Goal: Information Seeking & Learning: Learn about a topic

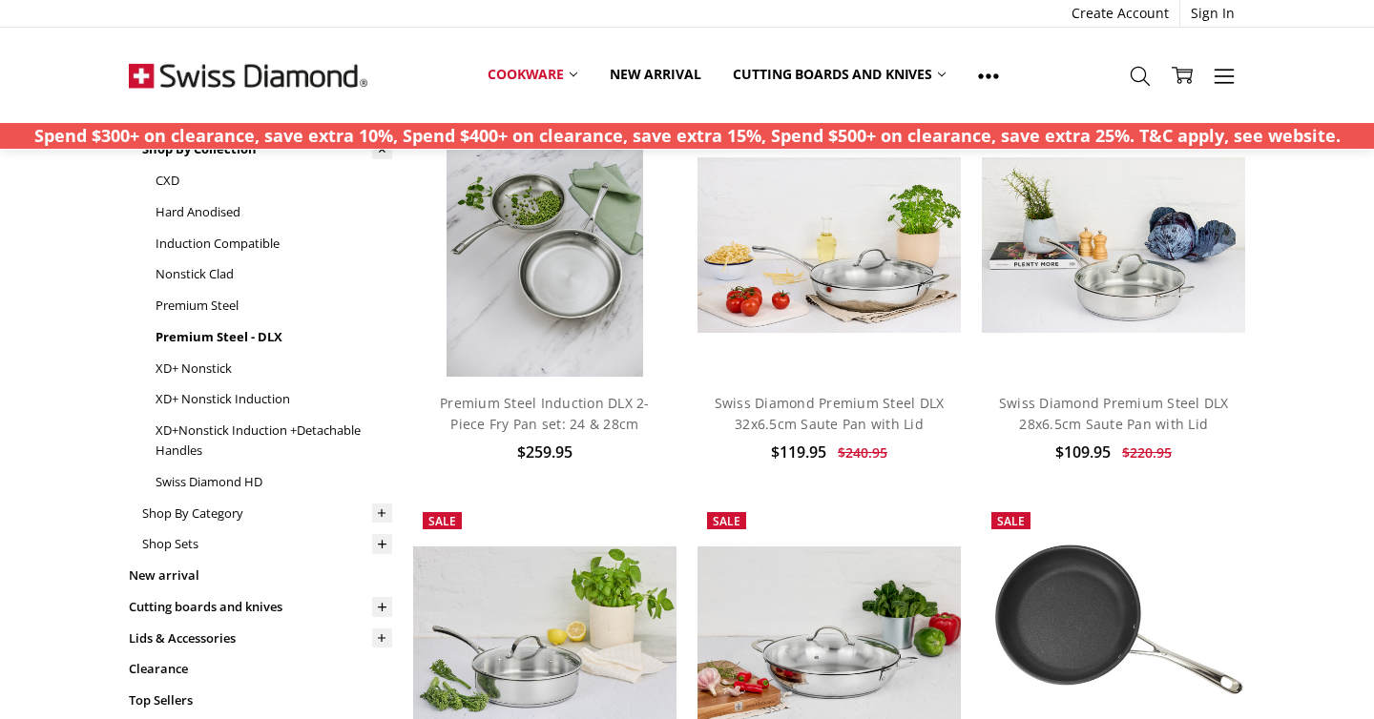
scroll to position [114, 0]
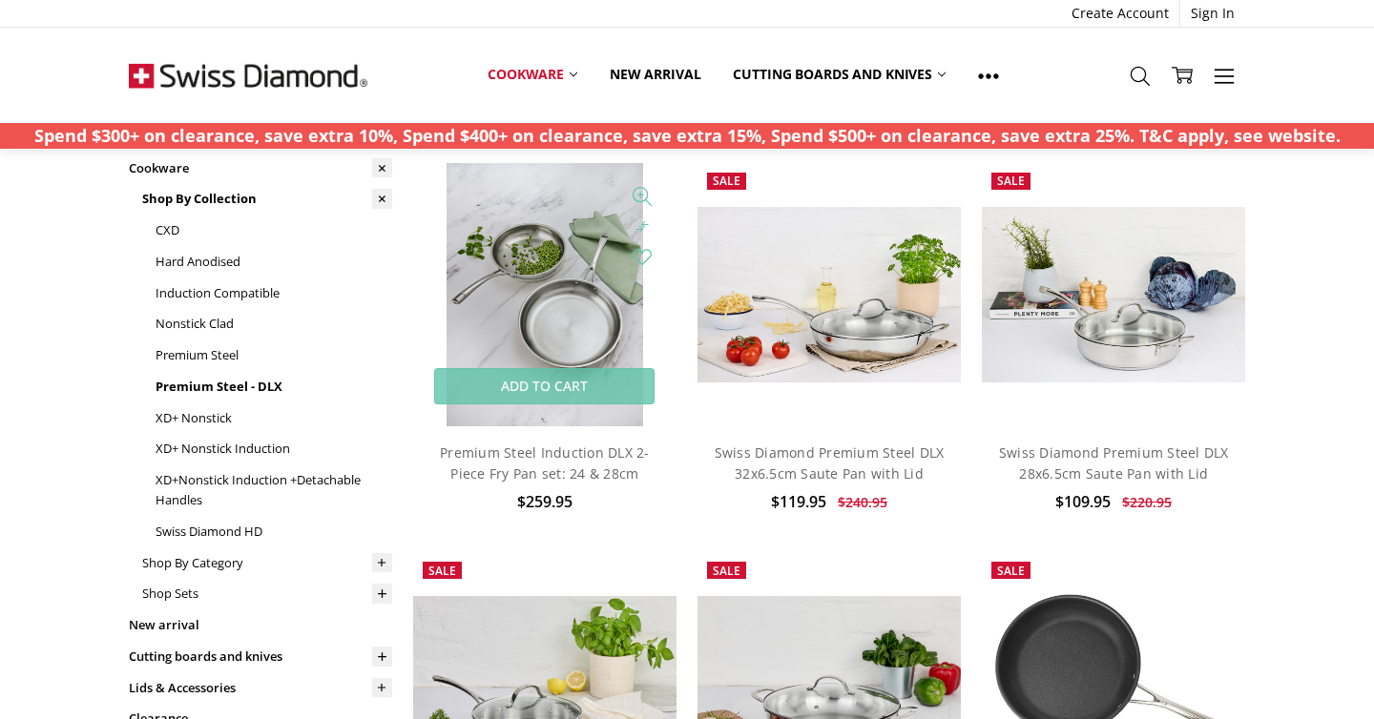
click at [614, 322] on img at bounding box center [546, 294] width 198 height 263
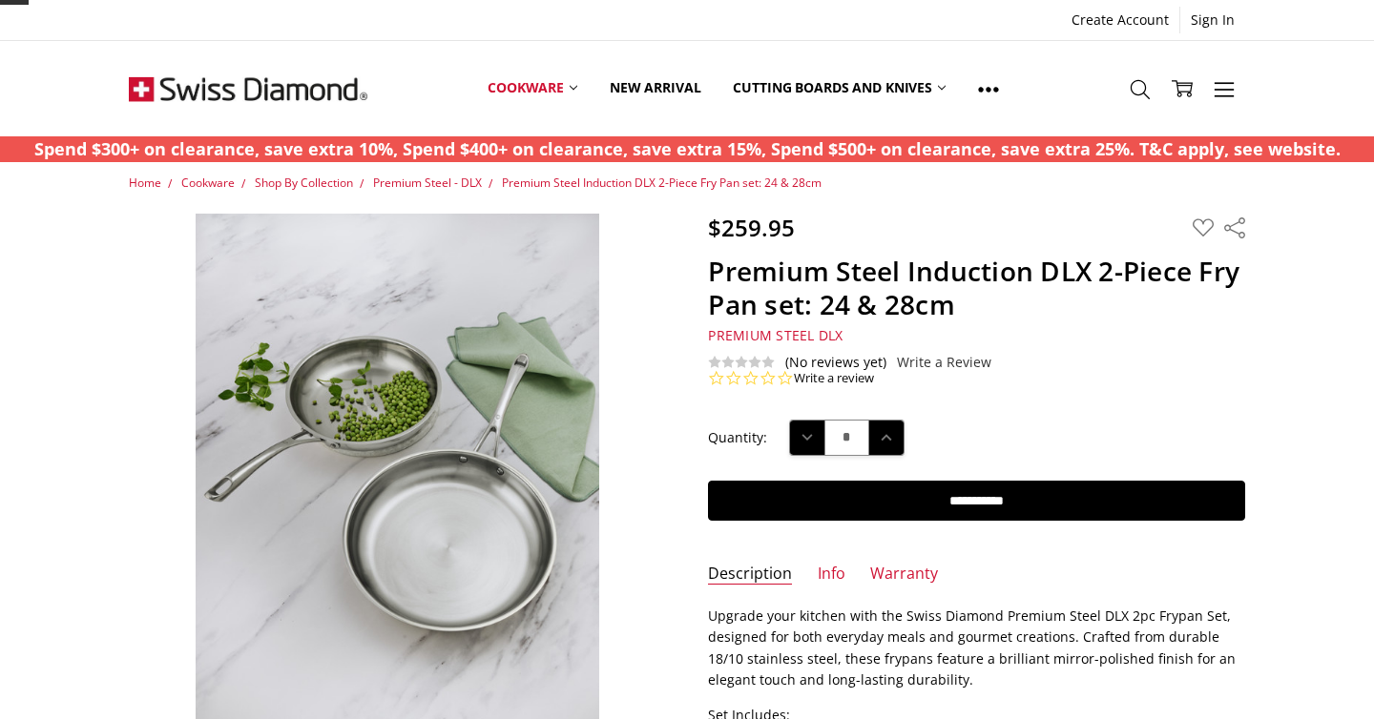
click at [552, 412] on img at bounding box center [397, 482] width 403 height 537
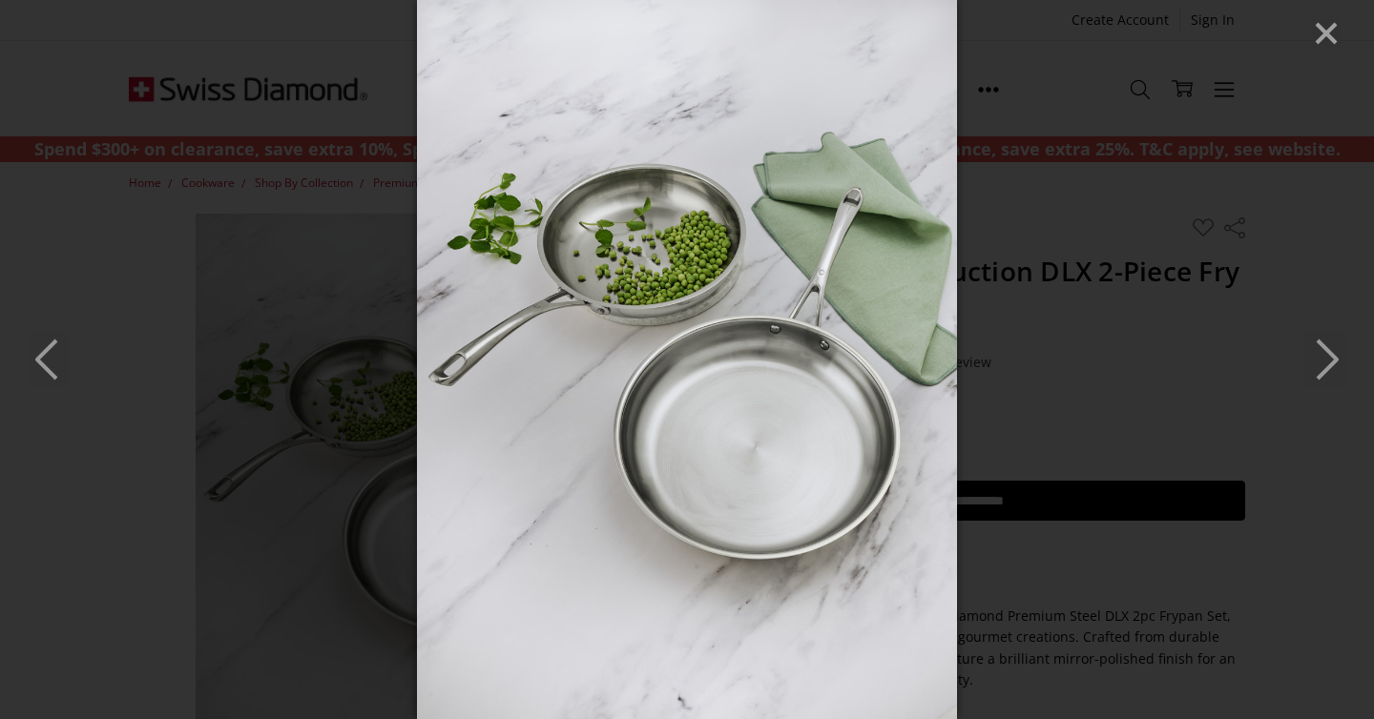
click at [1320, 364] on icon "Next" at bounding box center [1325, 359] width 42 height 57
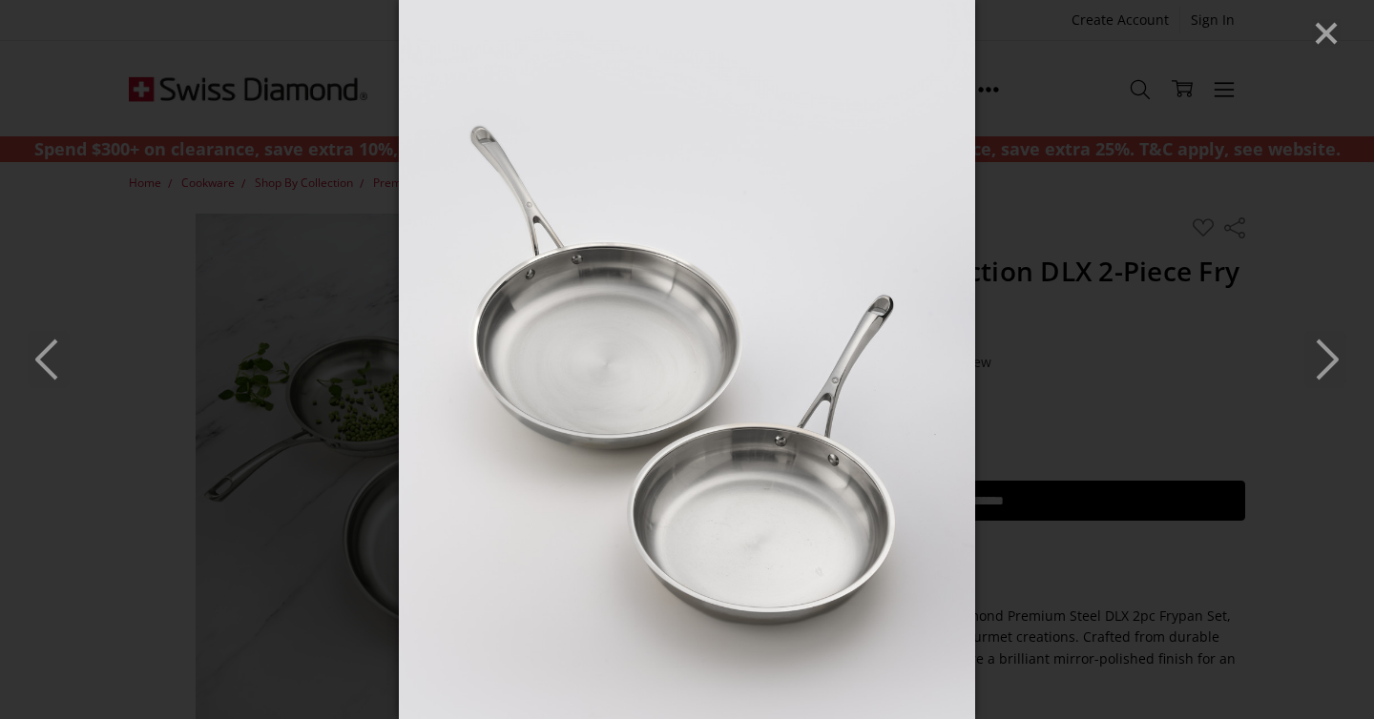
click at [1320, 364] on icon "Next" at bounding box center [1325, 359] width 42 height 57
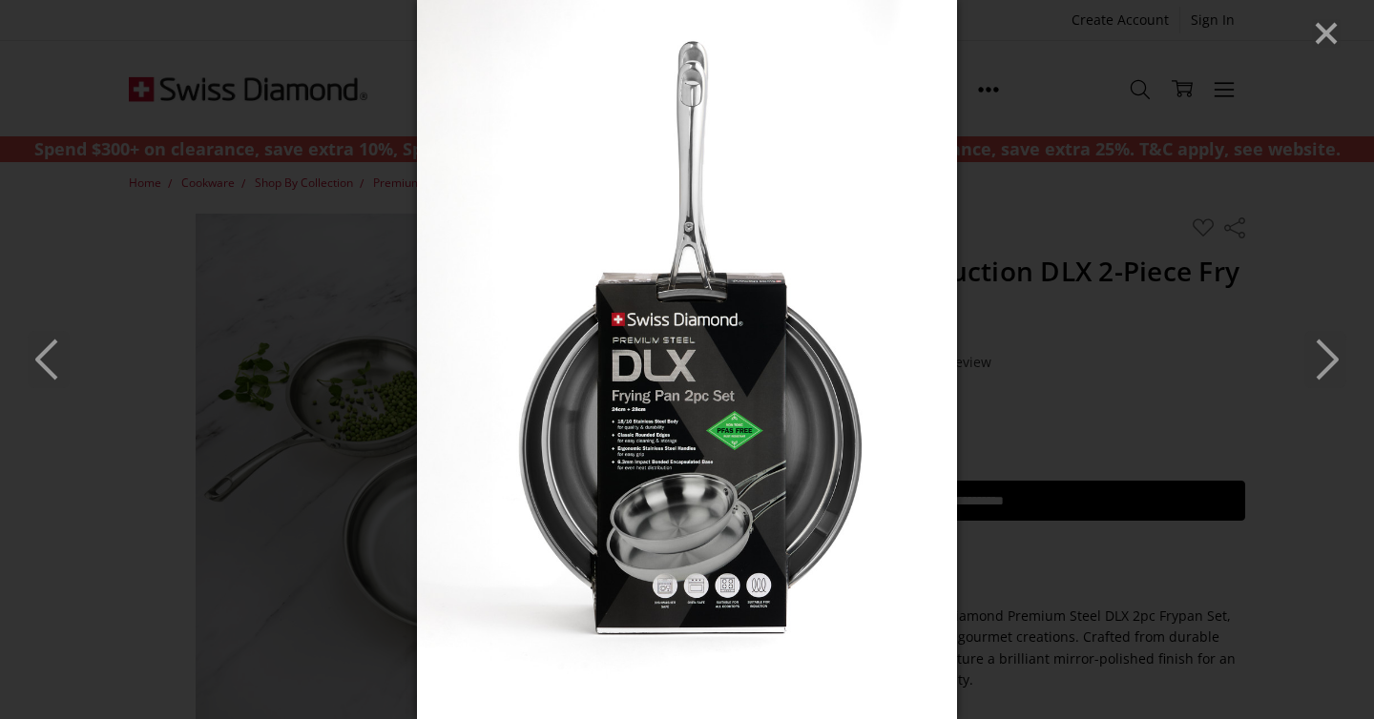
click at [1320, 364] on icon "Next" at bounding box center [1325, 359] width 42 height 57
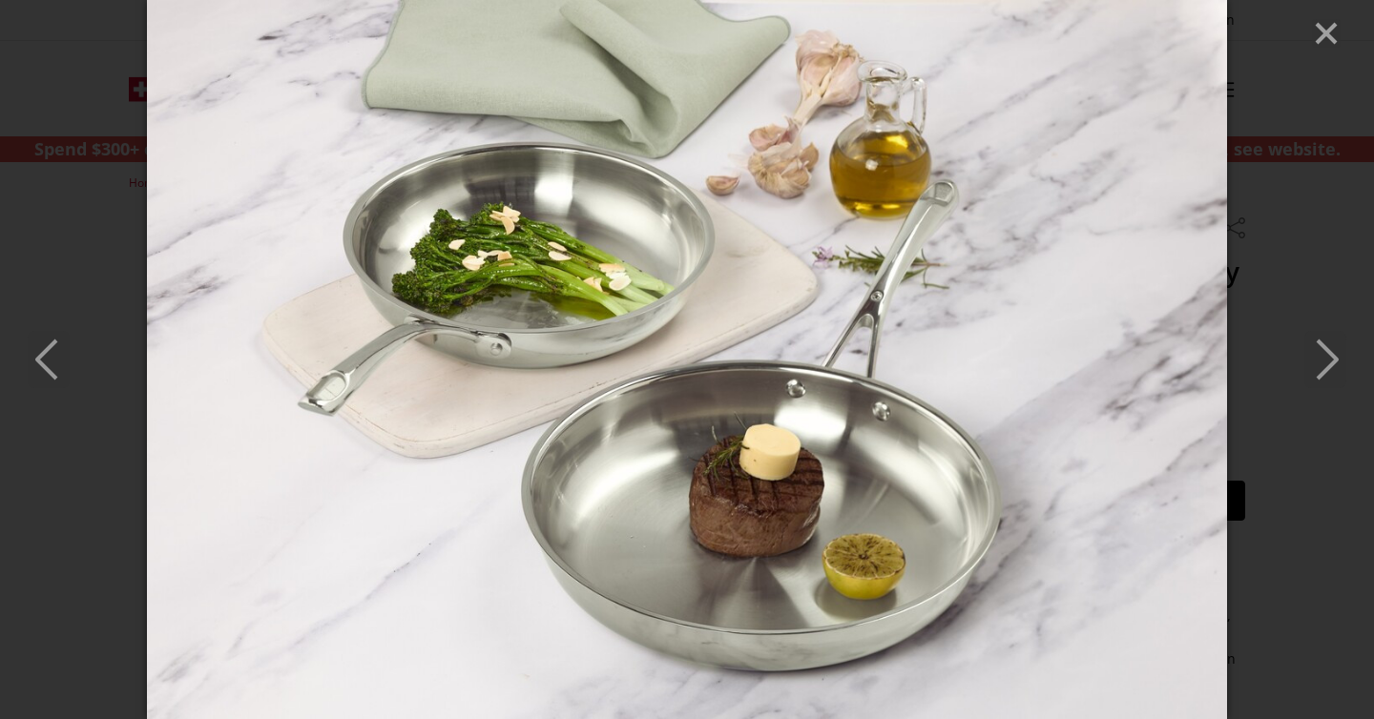
click at [1320, 364] on icon "Next" at bounding box center [1325, 359] width 42 height 57
click at [1330, 43] on icon "Close" at bounding box center [1326, 33] width 29 height 29
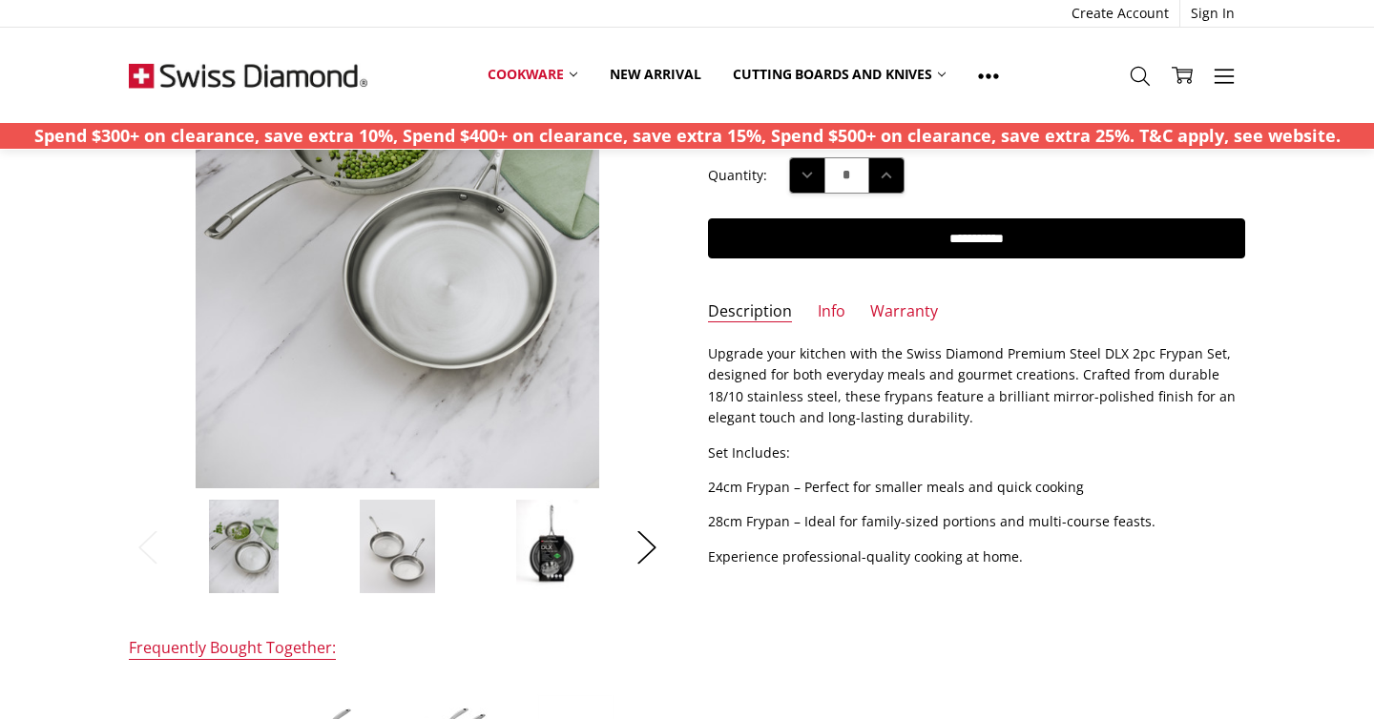
scroll to position [349, 0]
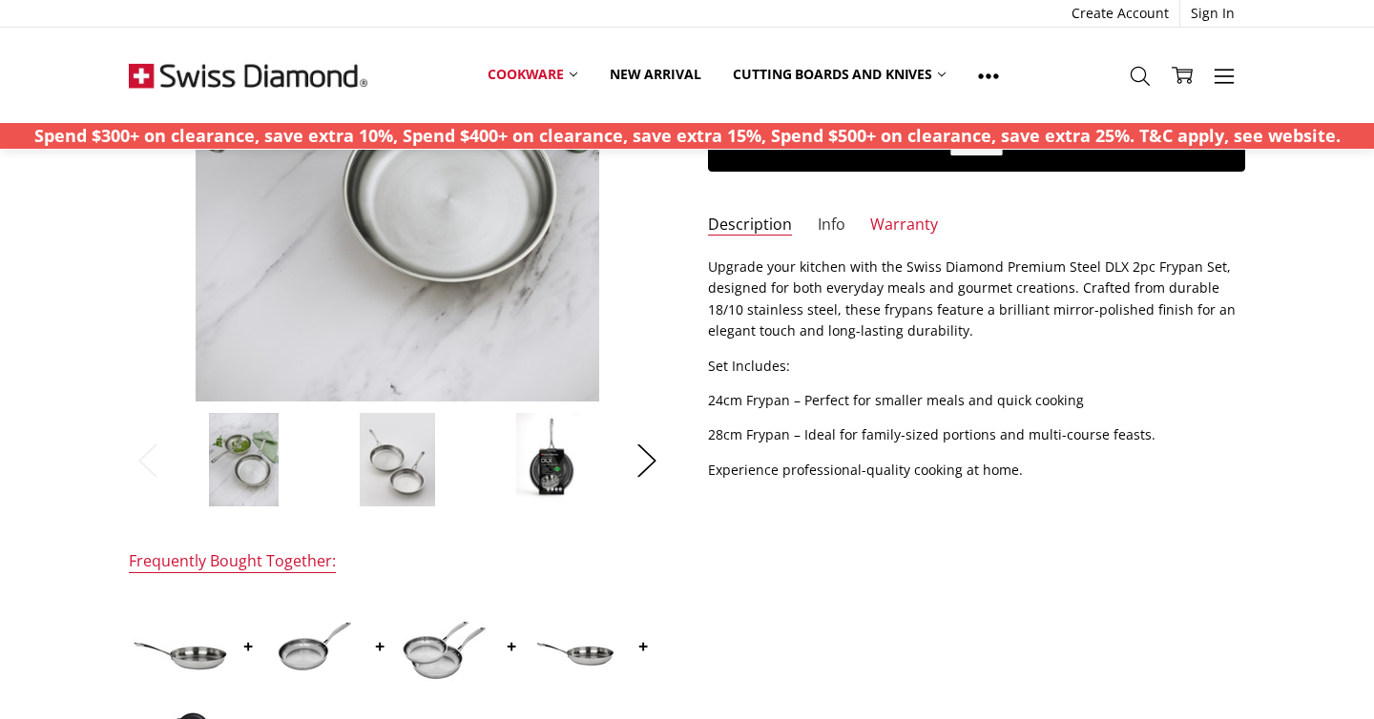
click at [820, 217] on link "Info" at bounding box center [832, 226] width 28 height 22
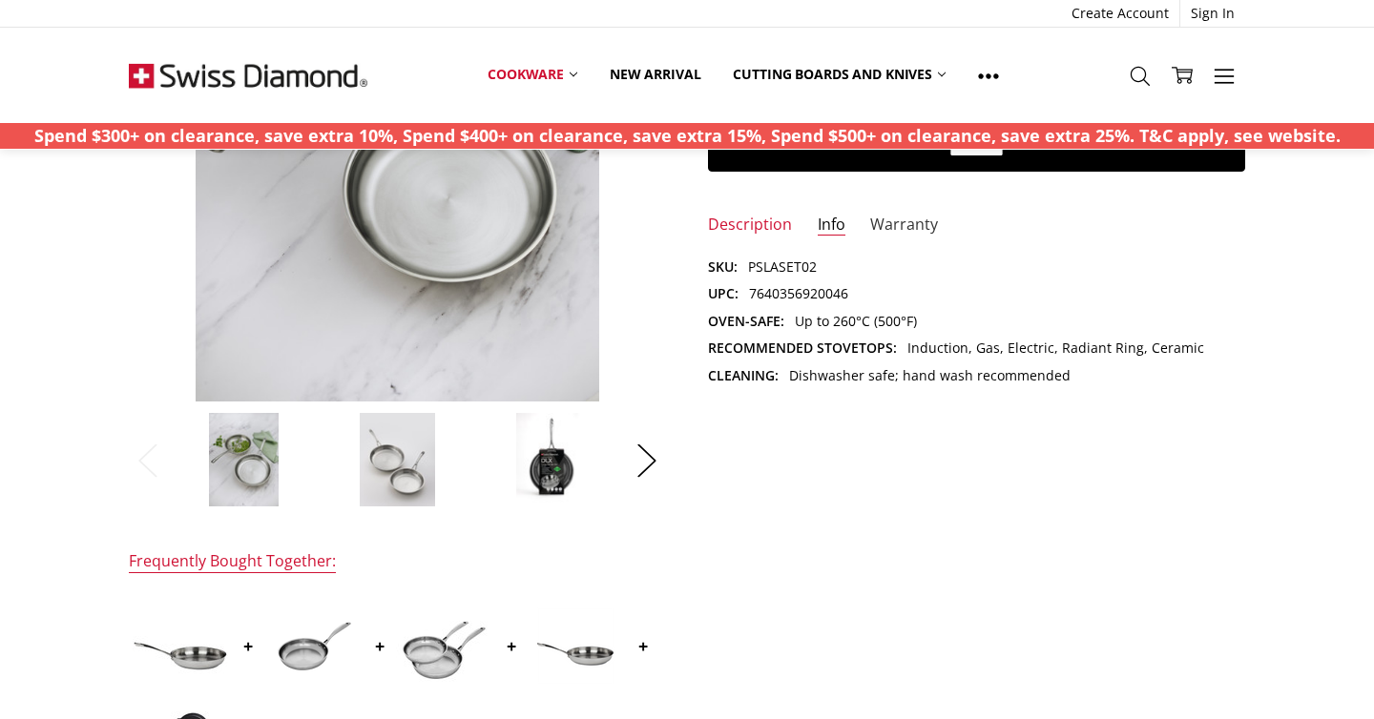
click at [897, 227] on link "Warranty" at bounding box center [904, 226] width 68 height 22
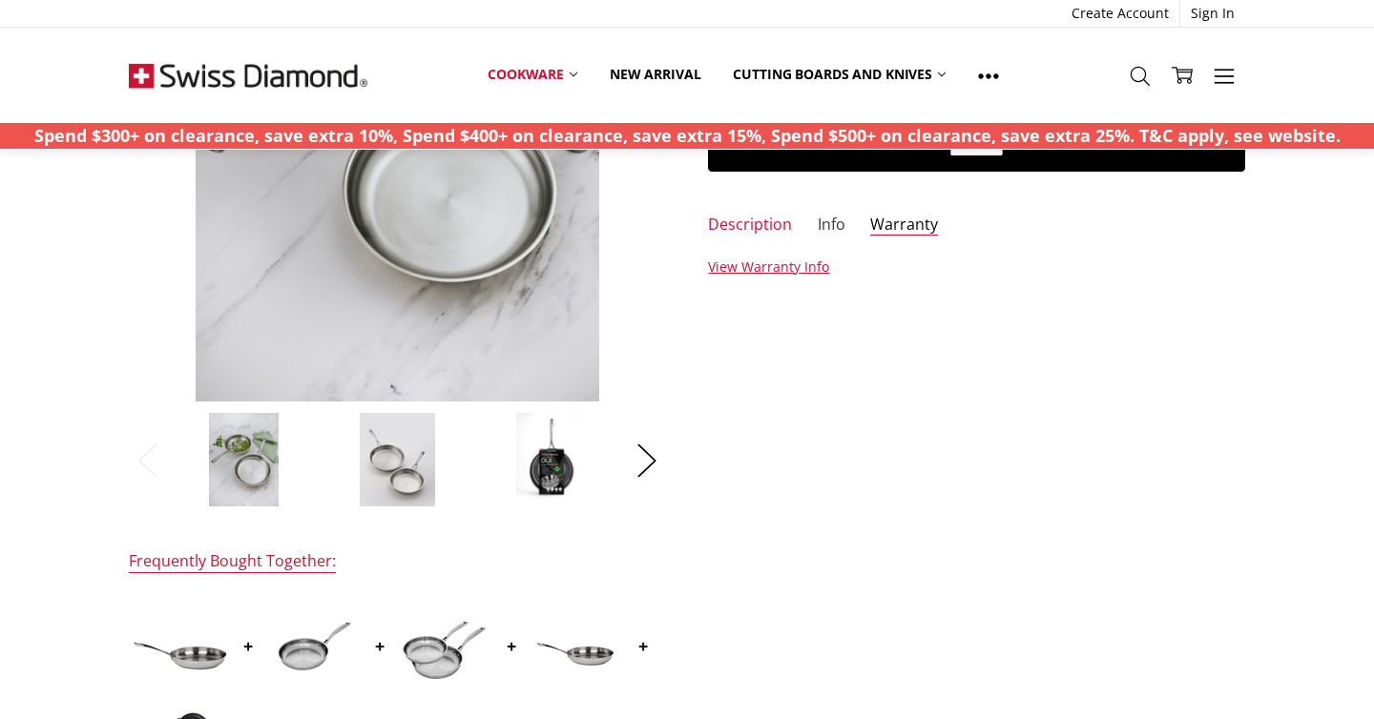
click at [830, 222] on link "Info" at bounding box center [832, 226] width 28 height 22
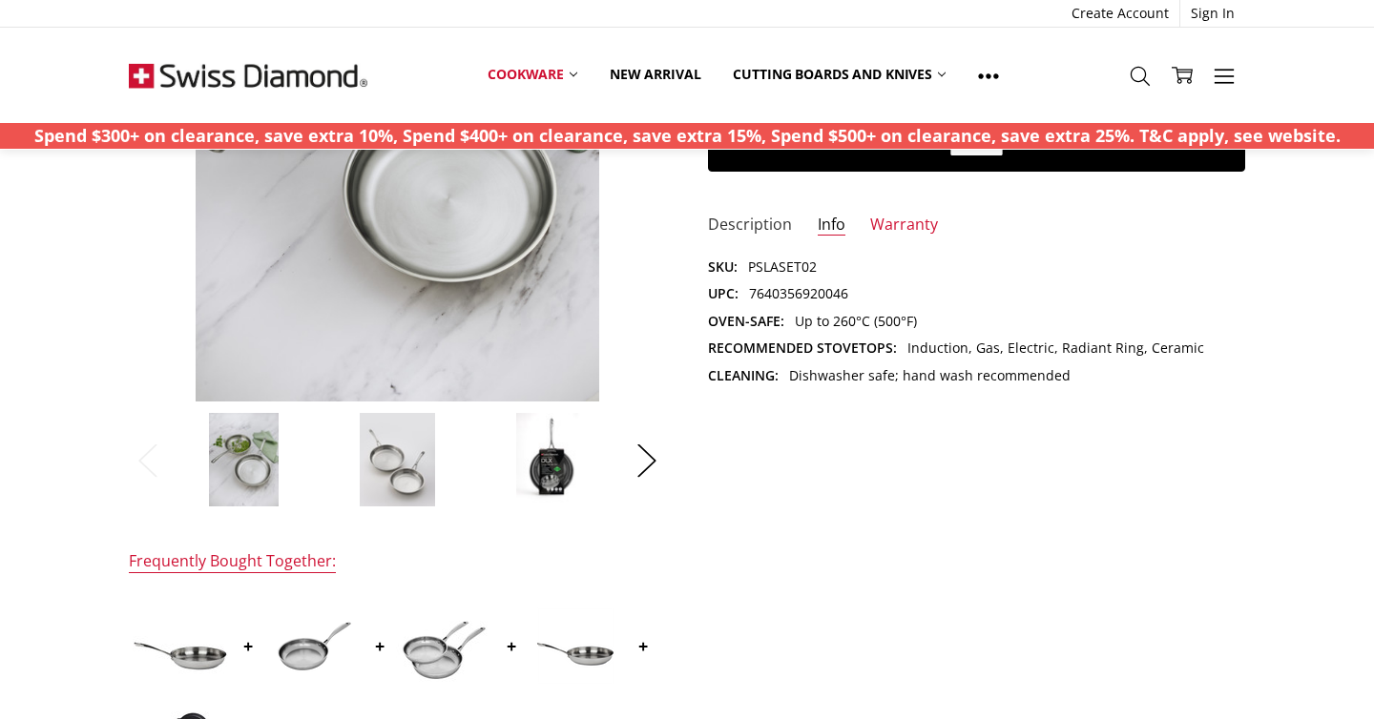
click at [769, 226] on link "Description" at bounding box center [750, 226] width 84 height 22
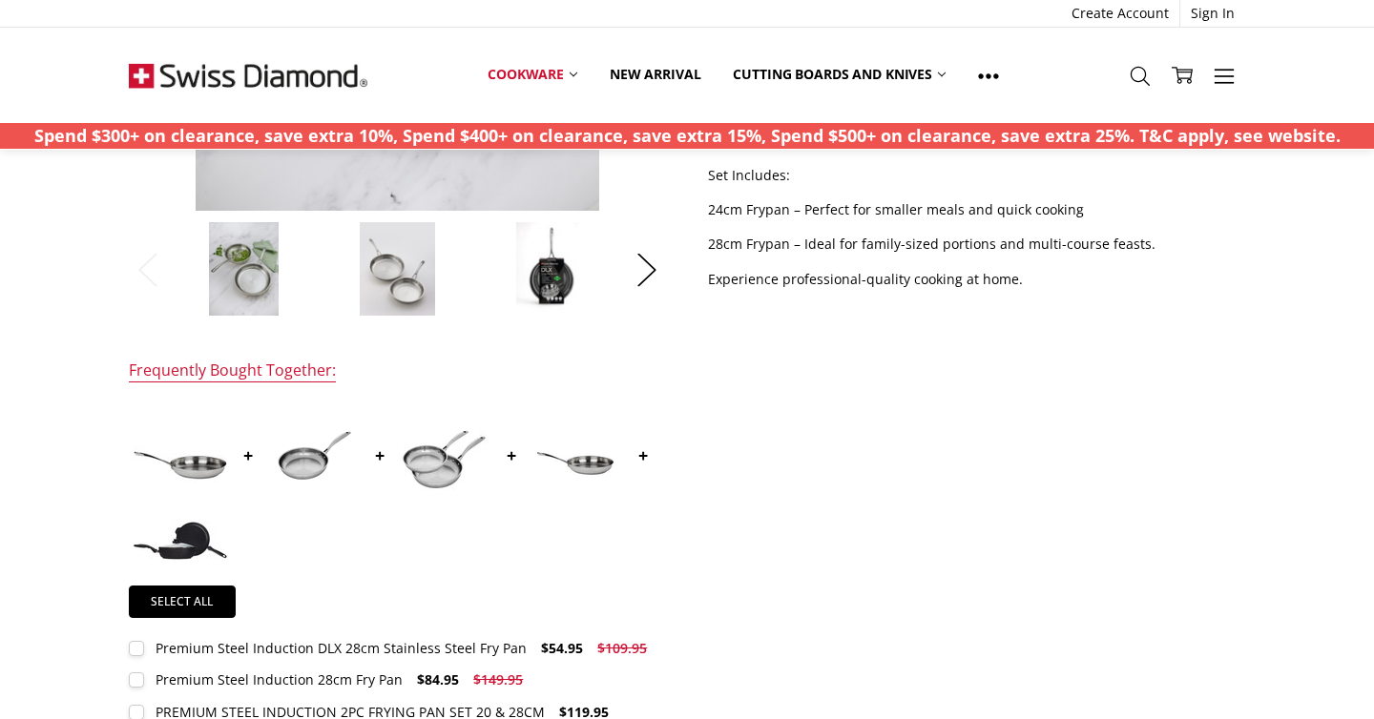
scroll to position [0, 0]
